Goal: Use online tool/utility: Use online tool/utility

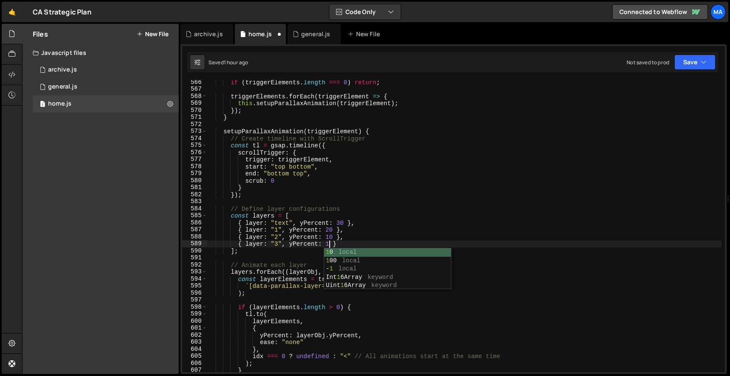
scroll to position [0, 9]
click at [333, 237] on div "if ( triggerElements . length === 0 ) return ; triggerElements . forEach ( trig…" at bounding box center [464, 232] width 514 height 306
click at [334, 231] on div "if ( triggerElements . length === 0 ) return ; triggerElements . forEach ( trig…" at bounding box center [464, 232] width 514 height 306
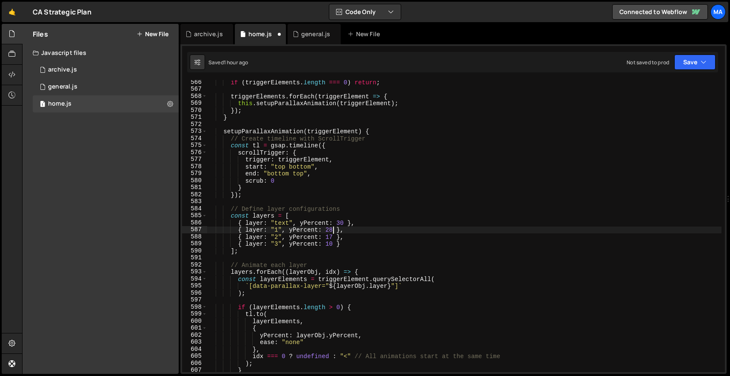
click at [344, 222] on div "if ( triggerElements . length === 0 ) return ; triggerElements . forEach ( trig…" at bounding box center [464, 232] width 514 height 306
click at [333, 231] on div "if ( triggerElements . length === 0 ) return ; triggerElements . forEach ( trig…" at bounding box center [464, 232] width 514 height 306
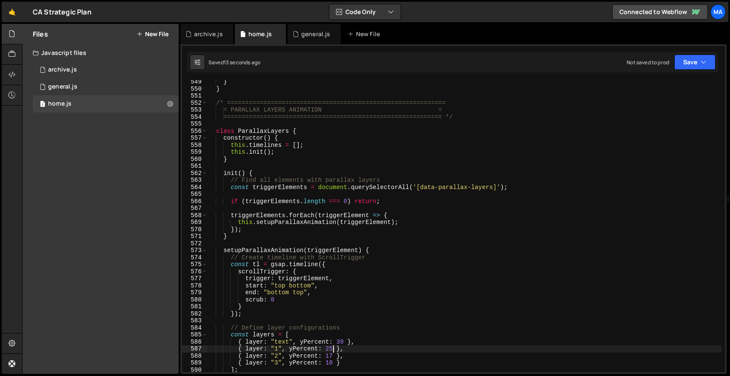
scroll to position [3841, 0]
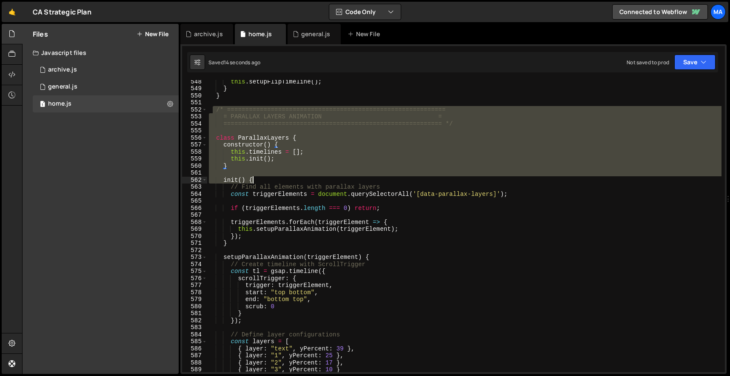
drag, startPoint x: 211, startPoint y: 108, endPoint x: 325, endPoint y: 227, distance: 164.8
click at [324, 221] on div "this . setupFlipTimeline ( ) ; } } /* =========================================…" at bounding box center [464, 231] width 514 height 306
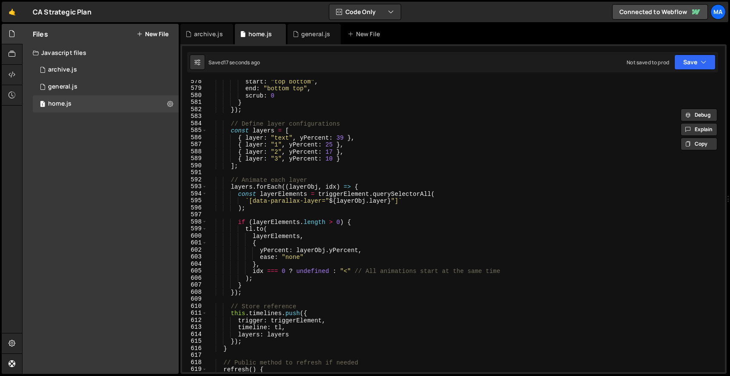
scroll to position [4004, 0]
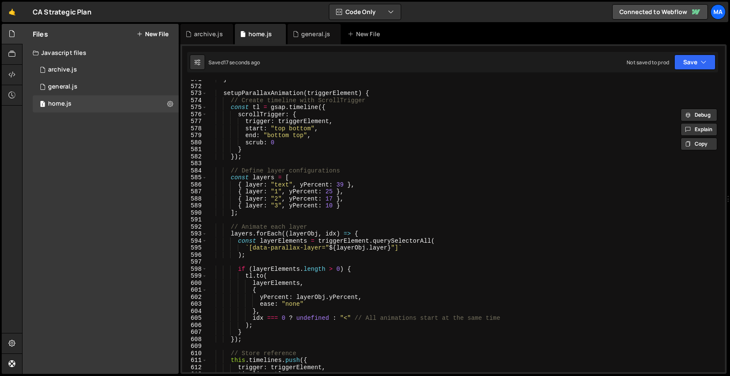
click at [275, 143] on div "} setupParallaxAnimation ( triggerElement ) { // Create timeline with ScrollTri…" at bounding box center [464, 229] width 514 height 306
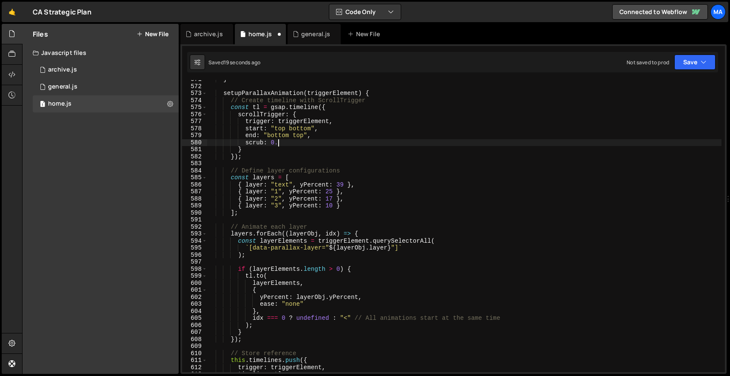
scroll to position [0, 5]
click at [359, 178] on div "} setupParallaxAnimation ( triggerElement ) { // Create timeline with ScrollTri…" at bounding box center [464, 229] width 514 height 306
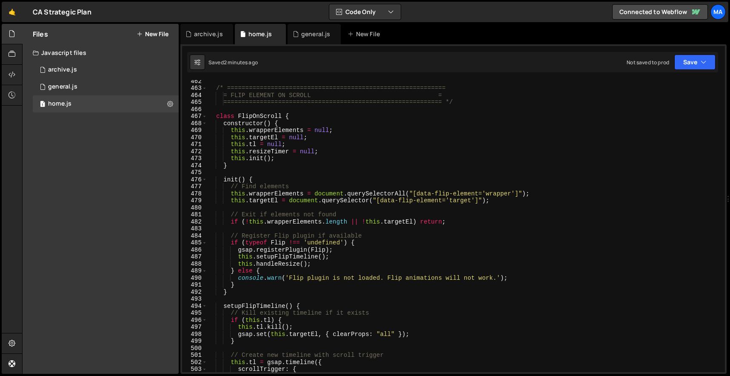
scroll to position [3238, 0]
click at [305, 123] on div "/* ============================================================ = FLIP ELEMENT …" at bounding box center [464, 230] width 514 height 306
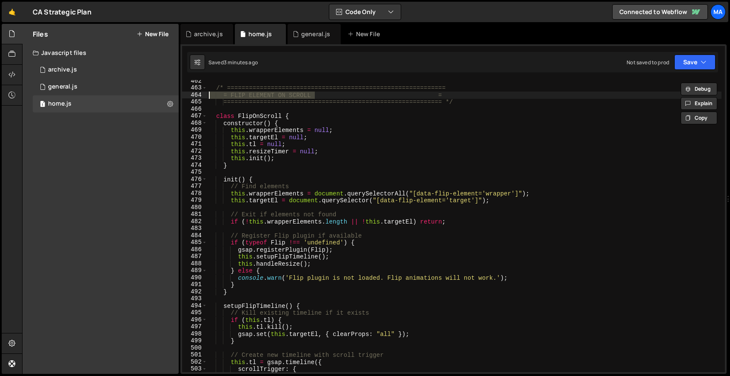
drag, startPoint x: 313, startPoint y: 94, endPoint x: 191, endPoint y: 93, distance: 122.5
click at [191, 93] on div "= FLIP ELEMENT ON SCROLL = 462 463 464 465 466 467 468 469 470 471 472 473 474 …" at bounding box center [453, 226] width 543 height 292
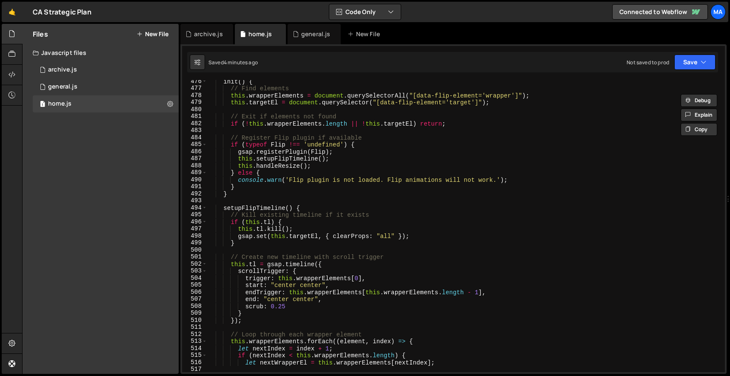
scroll to position [3336, 0]
click at [286, 307] on div "init ( ) { // Find elements this . wrapperElements = document . querySelectorAl…" at bounding box center [464, 231] width 514 height 306
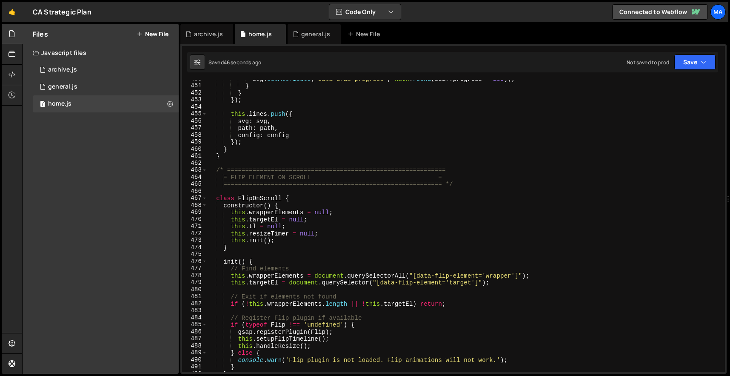
scroll to position [3152, 0]
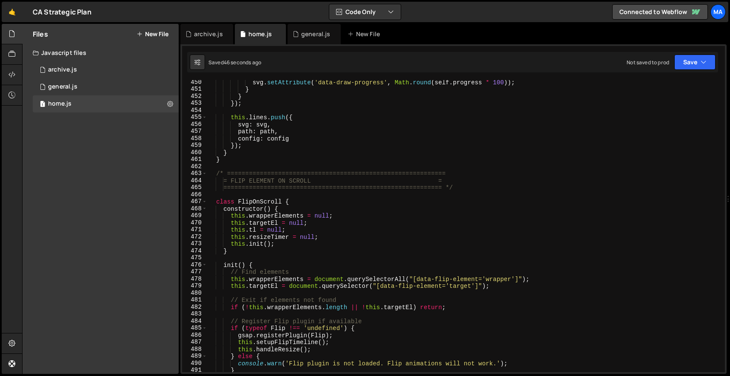
click at [216, 199] on div "svg . setAttribute ( 'data-draw-progress' , Math . round ( self . progress * 10…" at bounding box center [464, 232] width 514 height 306
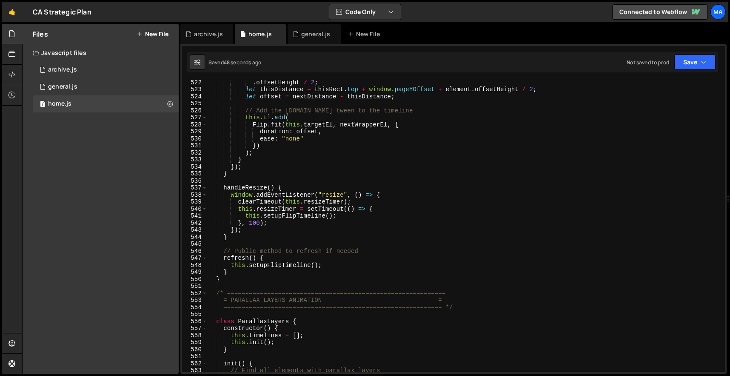
scroll to position [3657, 0]
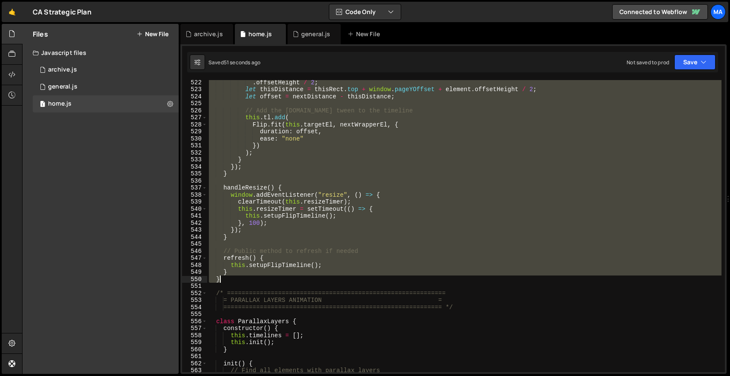
click at [245, 279] on div ". offsetHeight / 2 ; let thisDistance = thisRect . top + window . pageYOffset +…" at bounding box center [464, 232] width 514 height 306
paste textarea
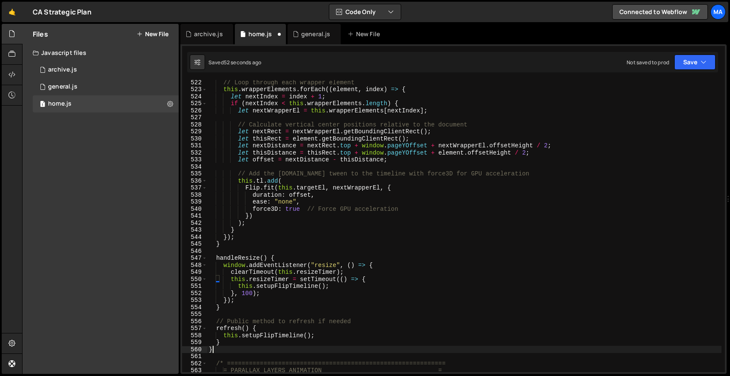
scroll to position [0, 0]
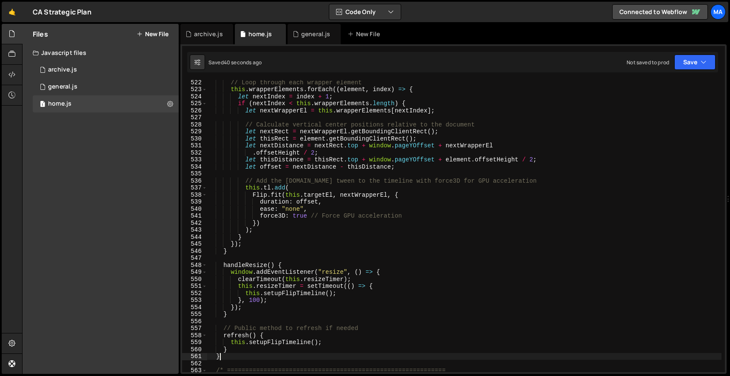
click at [251, 353] on div "// Loop through each wrapper element this . wrapperElements . forEach (( elemen…" at bounding box center [464, 232] width 514 height 306
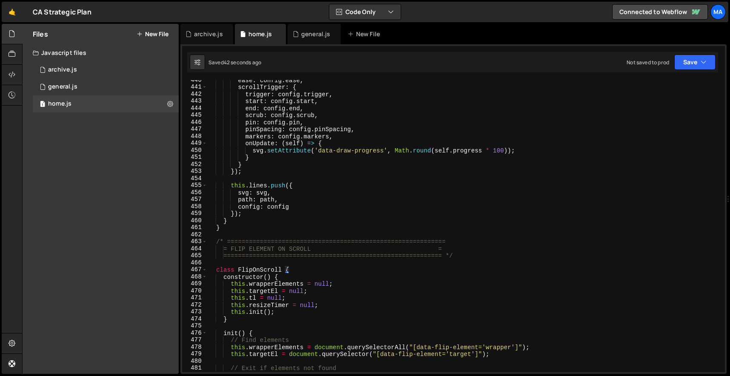
scroll to position [3084, 0]
click at [216, 270] on div "ease : config . ease , scrollTrigger : { trigger : config . trigger , start : c…" at bounding box center [464, 230] width 514 height 306
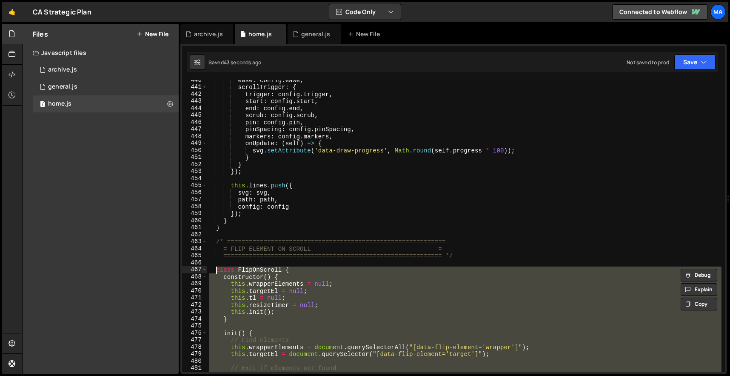
paste textarea "}"
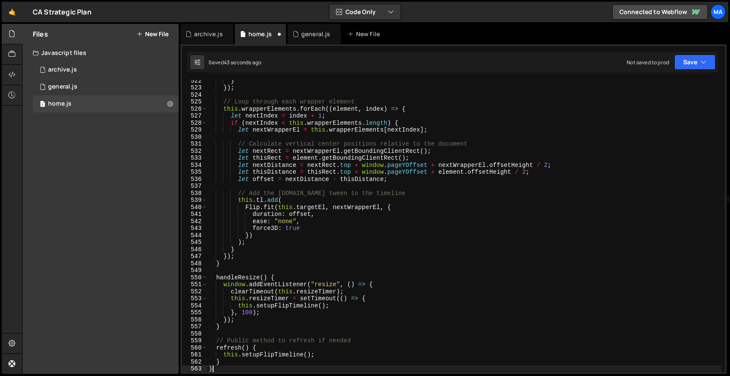
scroll to position [3659, 0]
type textarea "}"
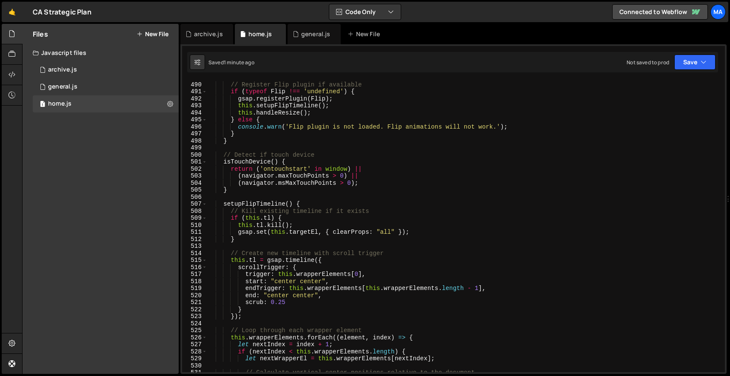
scroll to position [3430, 0]
